Goal: Check status

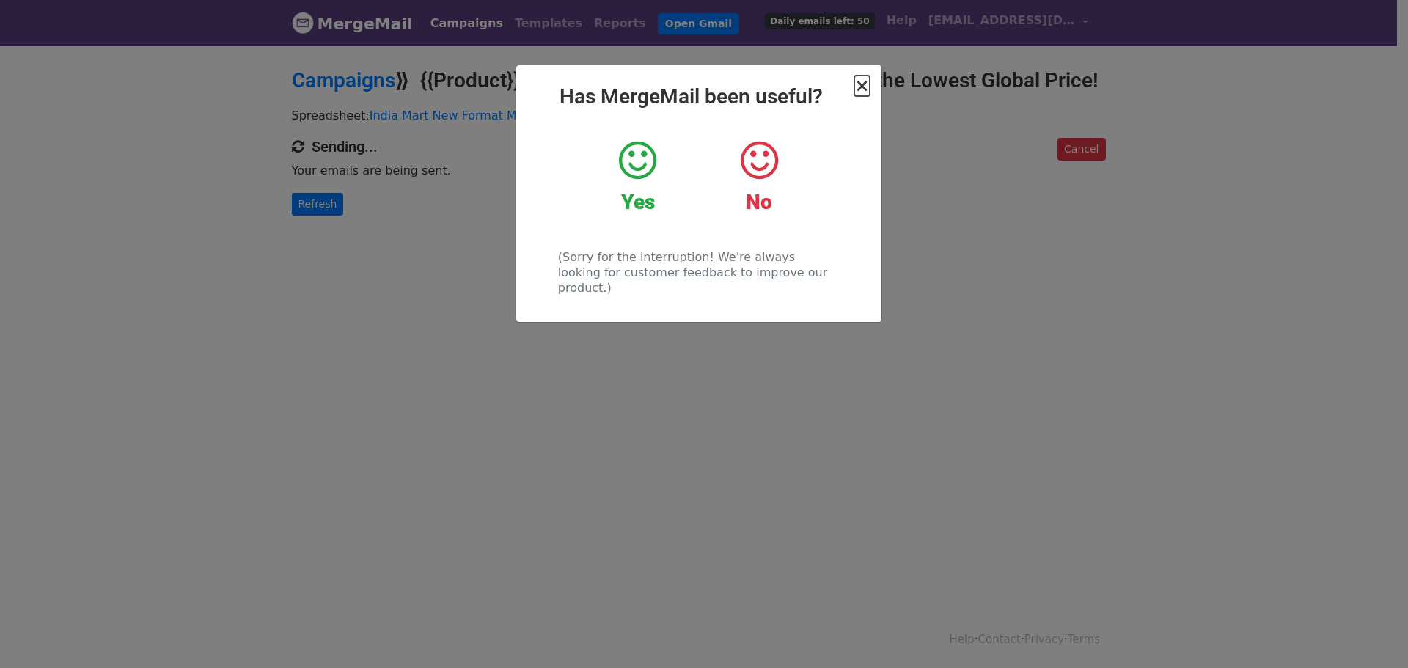
click at [865, 87] on span "×" at bounding box center [861, 86] width 15 height 21
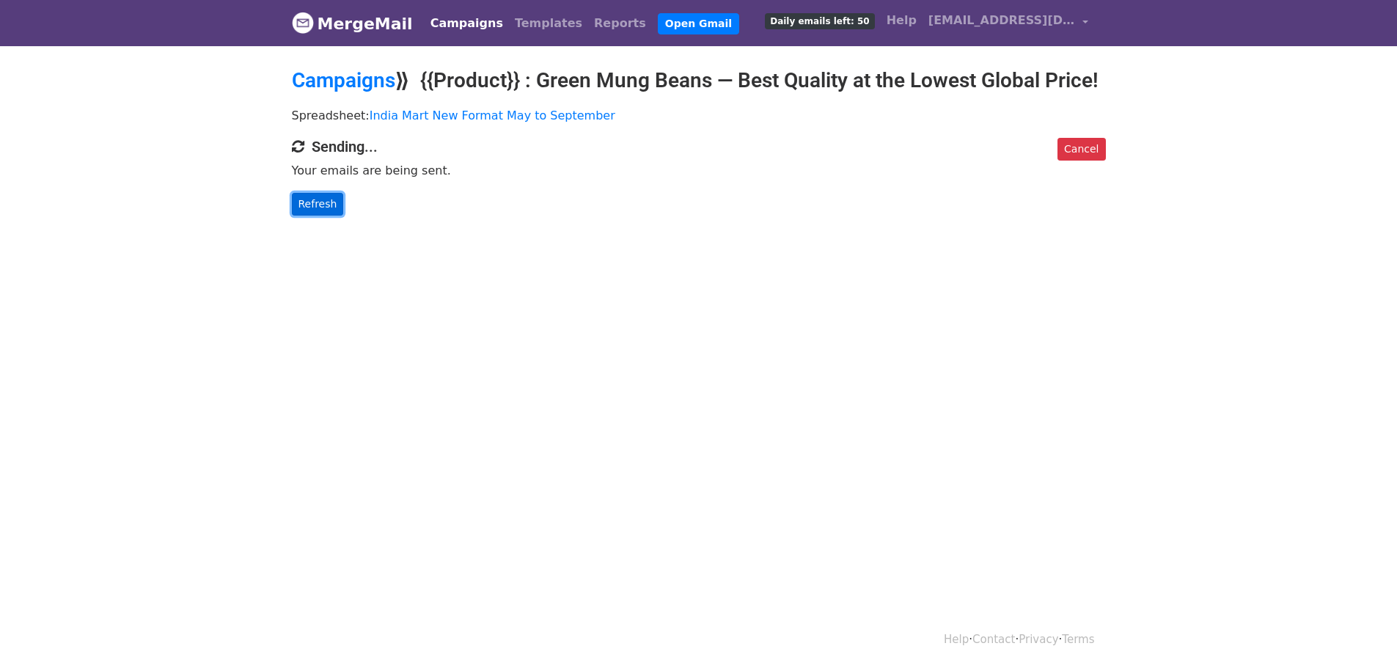
click at [305, 216] on link "Refresh" at bounding box center [318, 204] width 52 height 23
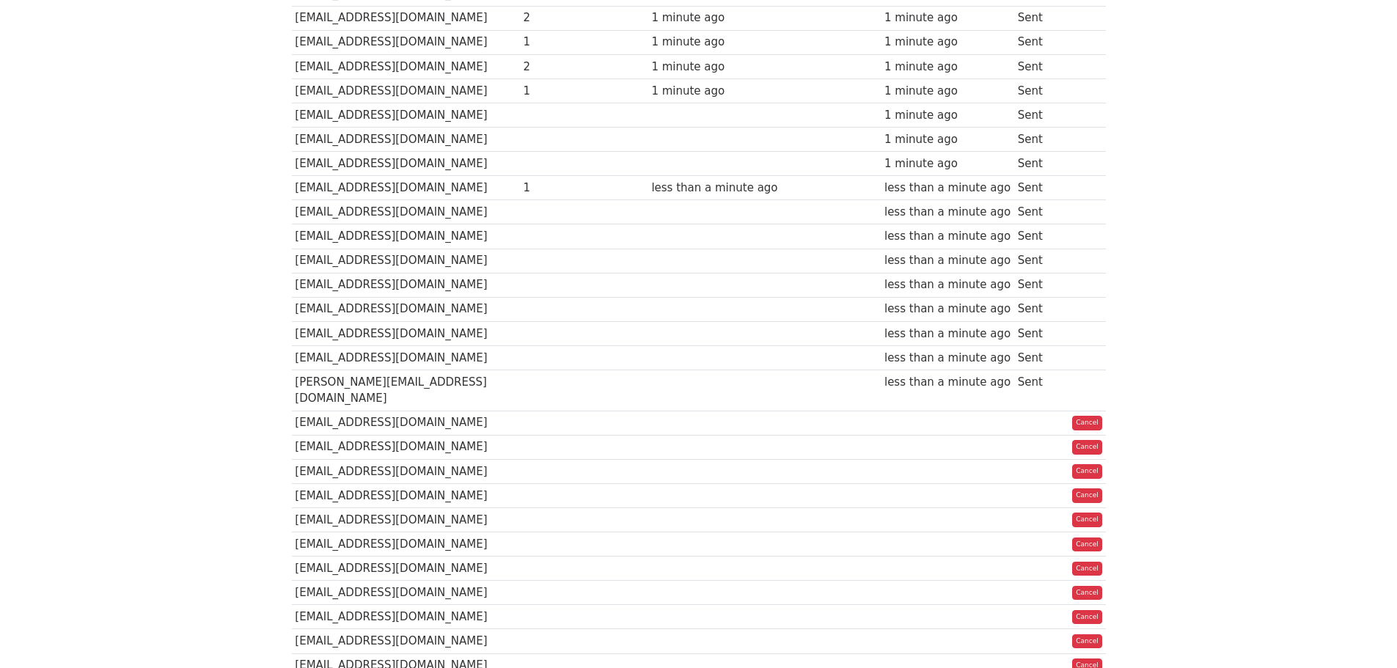
scroll to position [440, 0]
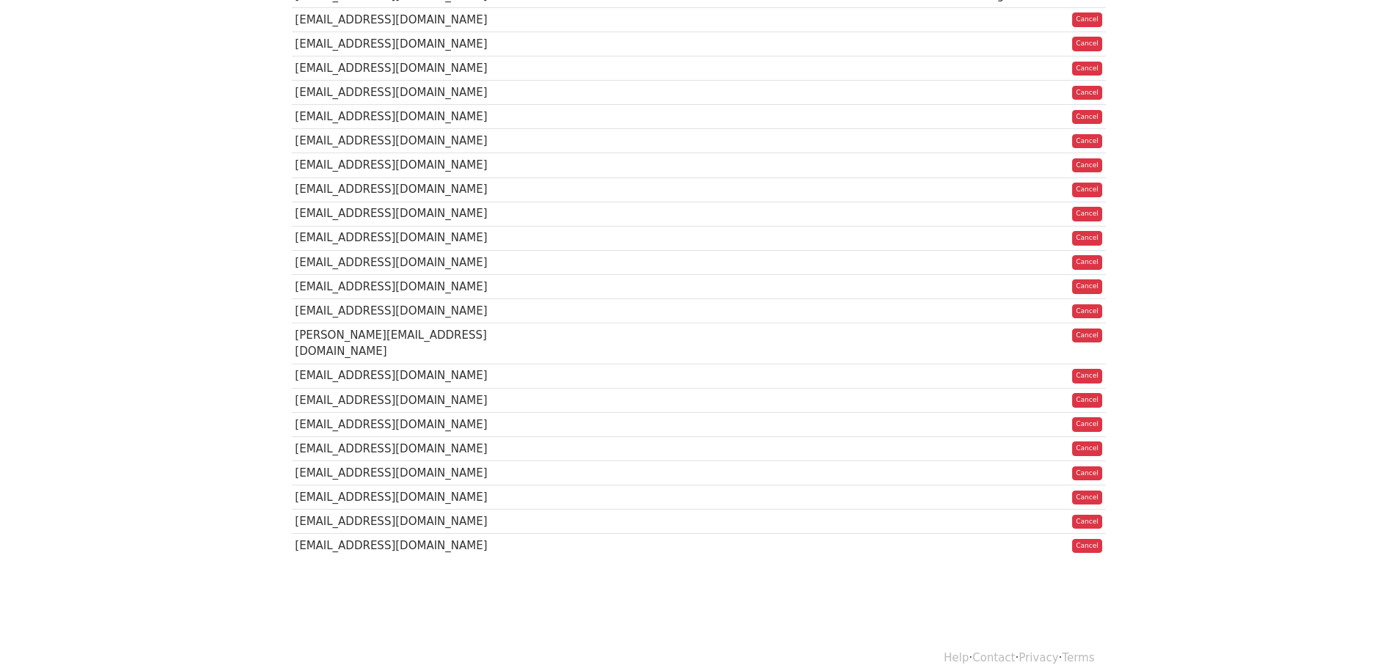
scroll to position [834, 0]
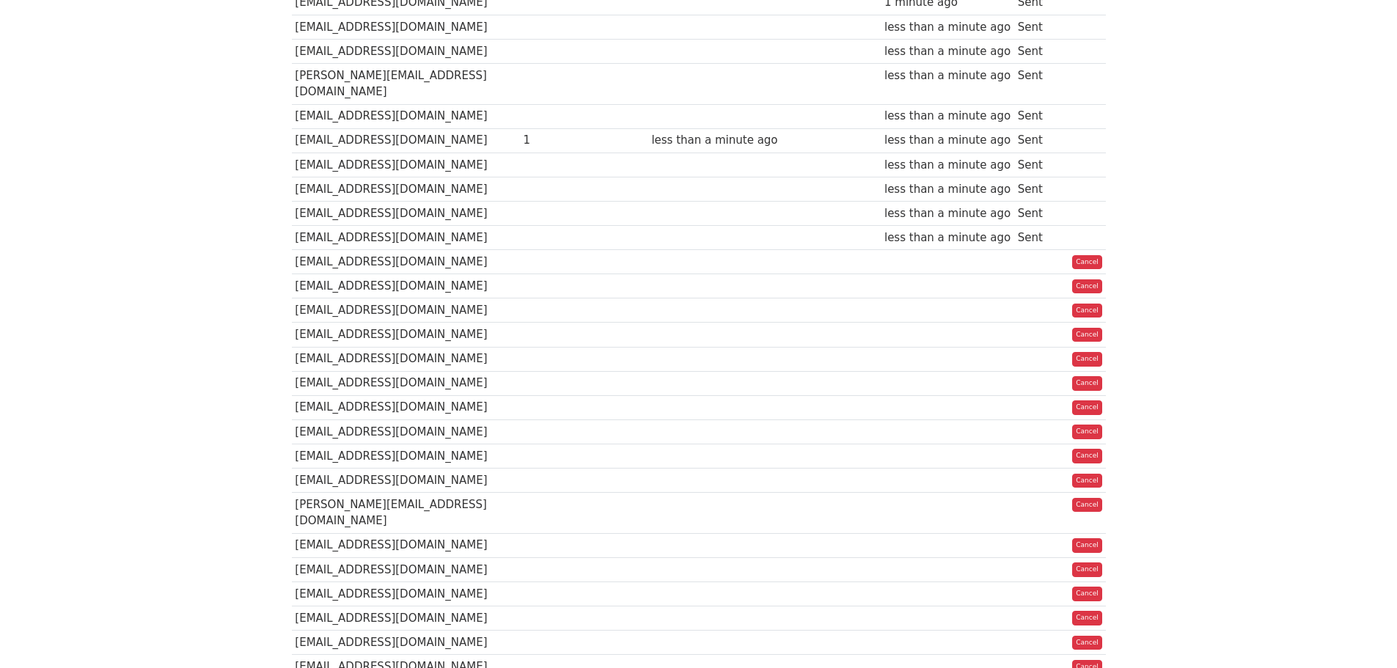
scroll to position [807, 0]
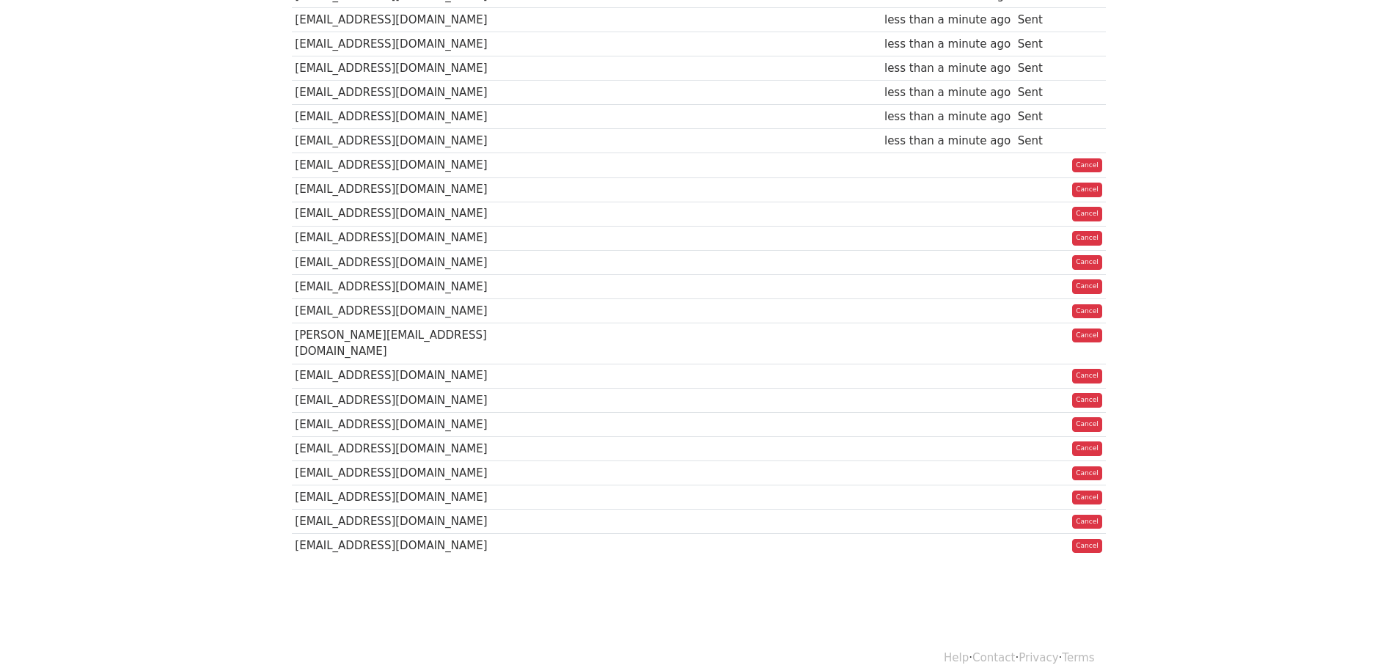
scroll to position [832, 0]
